Goal: Task Accomplishment & Management: Manage account settings

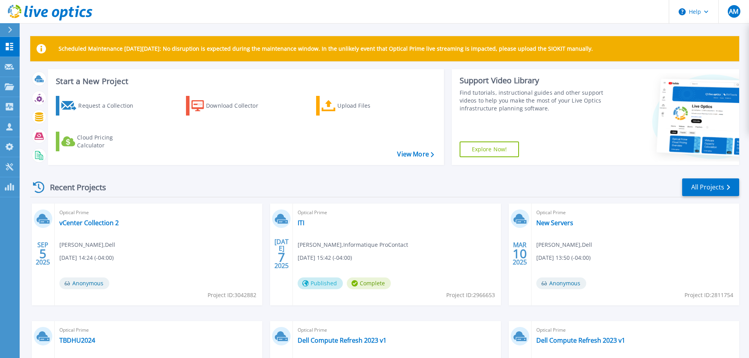
scroll to position [110, 0]
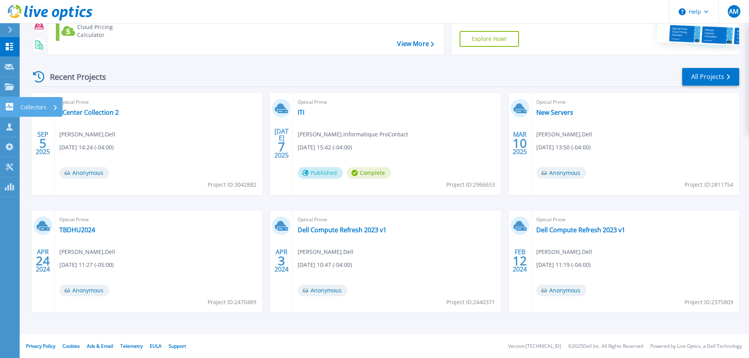
click at [11, 106] on icon at bounding box center [9, 106] width 9 height 7
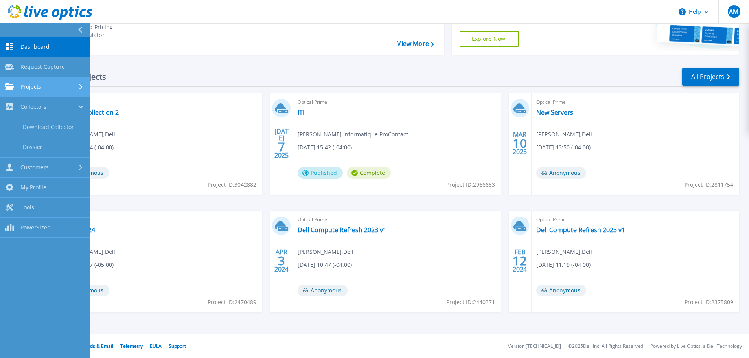
click at [37, 90] on span "Projects" at bounding box center [30, 86] width 21 height 7
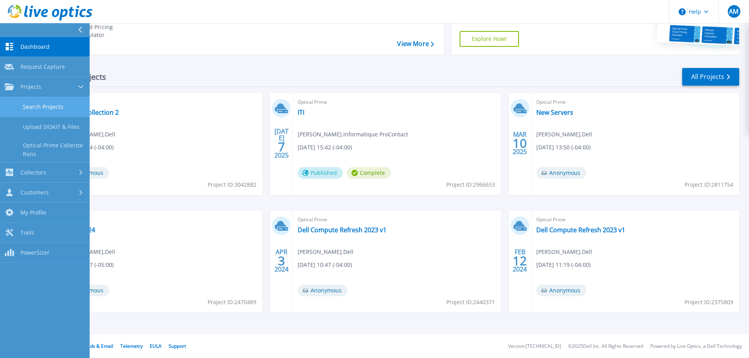
click at [38, 109] on link "Search Projects" at bounding box center [45, 107] width 90 height 20
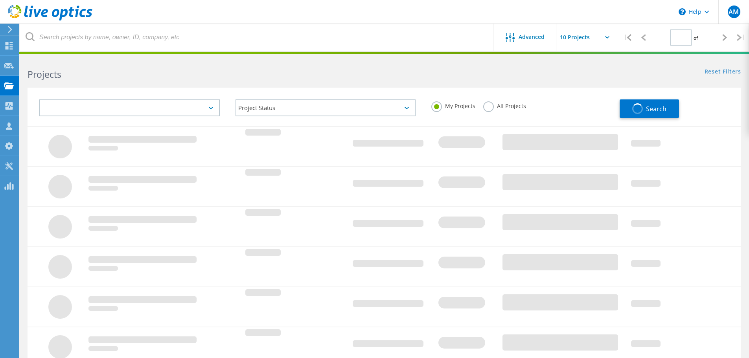
type input "1"
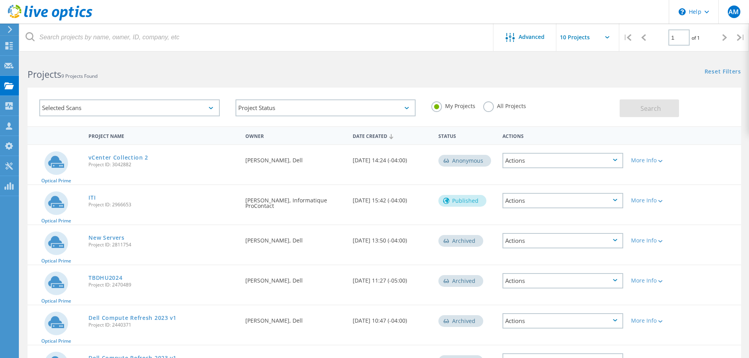
click at [179, 102] on div "Selected Scans" at bounding box center [129, 107] width 180 height 17
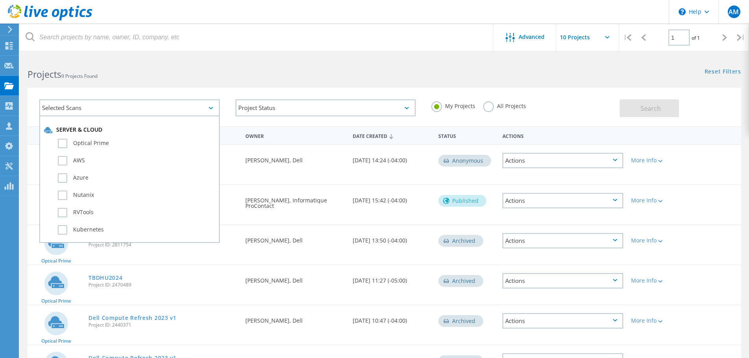
click at [205, 80] on h2 "Projects 9 Projects Found" at bounding box center [202, 74] width 349 height 13
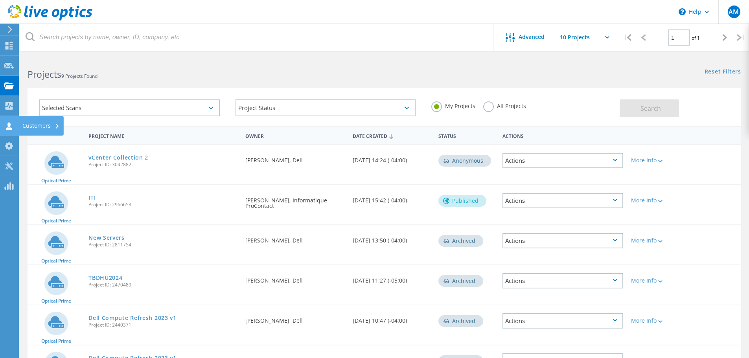
click at [13, 130] on div at bounding box center [8, 127] width 9 height 9
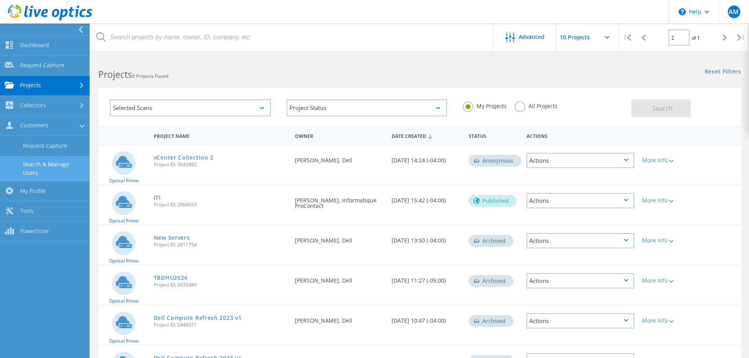
click at [63, 169] on link "Search & Manage Users" at bounding box center [45, 168] width 90 height 25
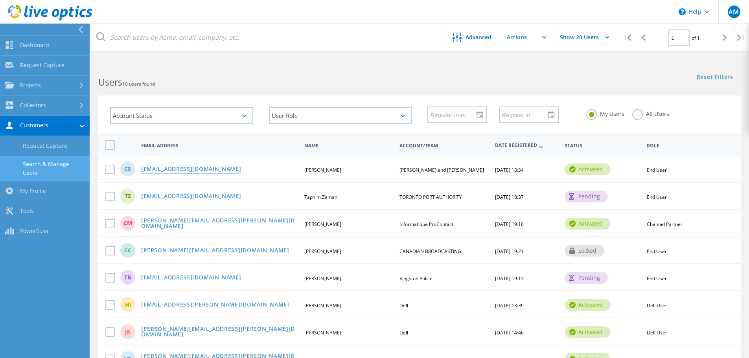
click at [170, 169] on link "csam-oburu@coxandpalmer.com" at bounding box center [191, 169] width 100 height 7
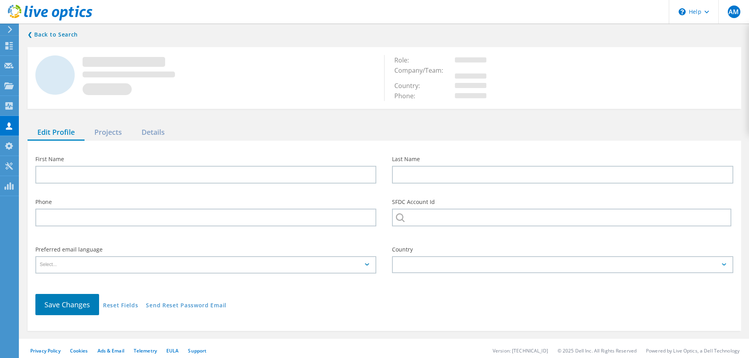
type input "christopher"
type input "sam"
type input "Cox and Palmer"
type input "English"
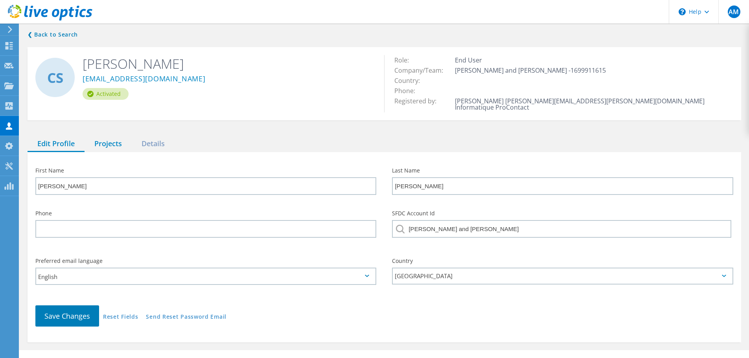
click at [113, 136] on div "Projects" at bounding box center [107, 144] width 47 height 16
